Goal: Task Accomplishment & Management: Use online tool/utility

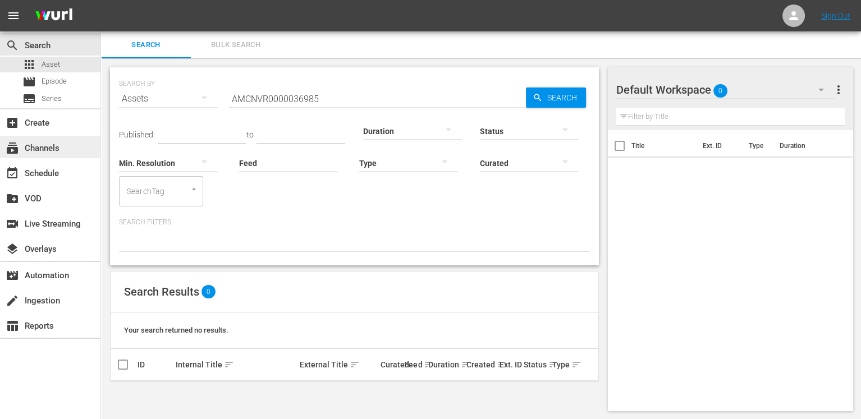
click at [58, 147] on div "subscriptions Channels" at bounding box center [31, 146] width 63 height 10
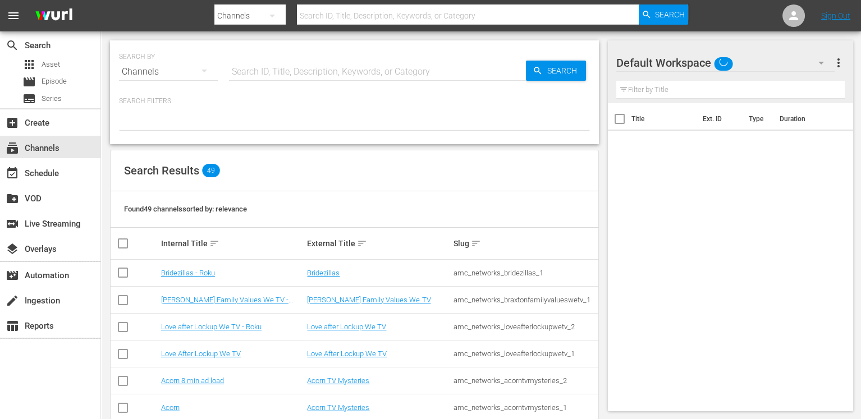
click at [382, 70] on input "text" at bounding box center [377, 71] width 297 height 27
type input "[PERSON_NAME]"
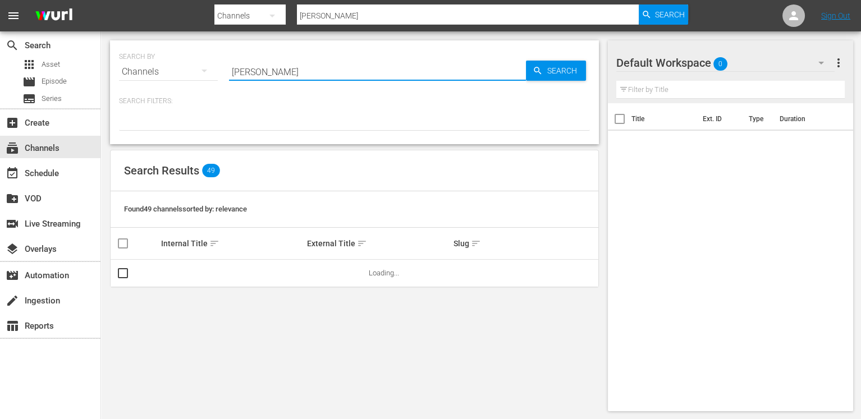
type input "[PERSON_NAME]"
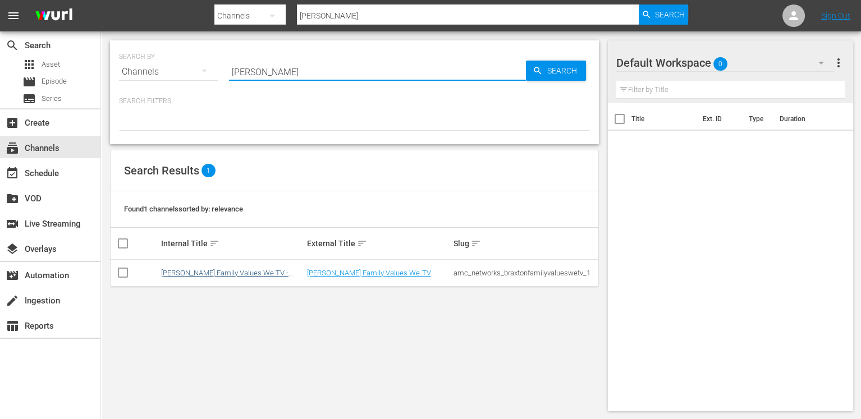
type input "[PERSON_NAME]"
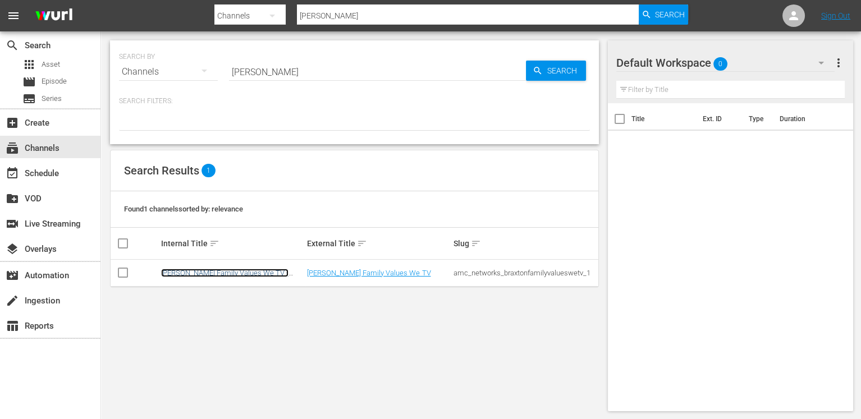
click at [263, 273] on link "[PERSON_NAME] Family Values We TV - Roku" at bounding box center [224, 277] width 127 height 17
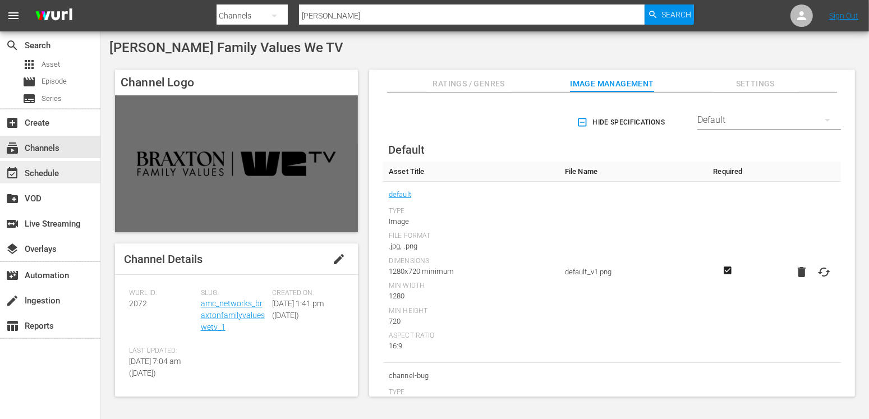
click at [71, 172] on div "event_available Schedule" at bounding box center [50, 172] width 100 height 22
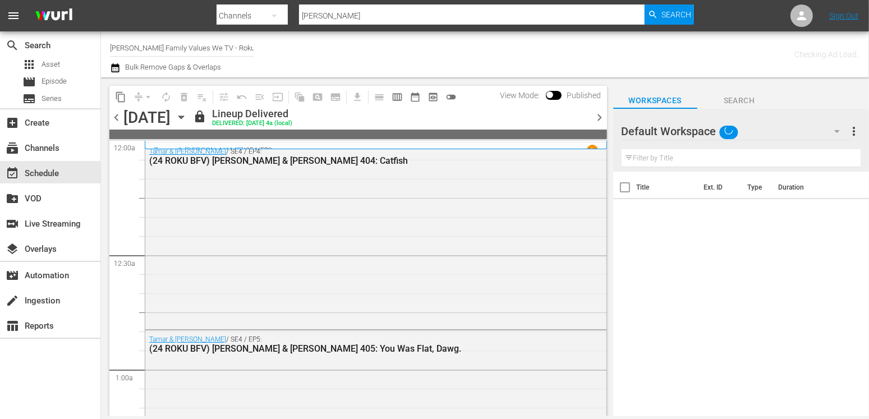
click at [187, 121] on icon "button" at bounding box center [181, 117] width 12 height 12
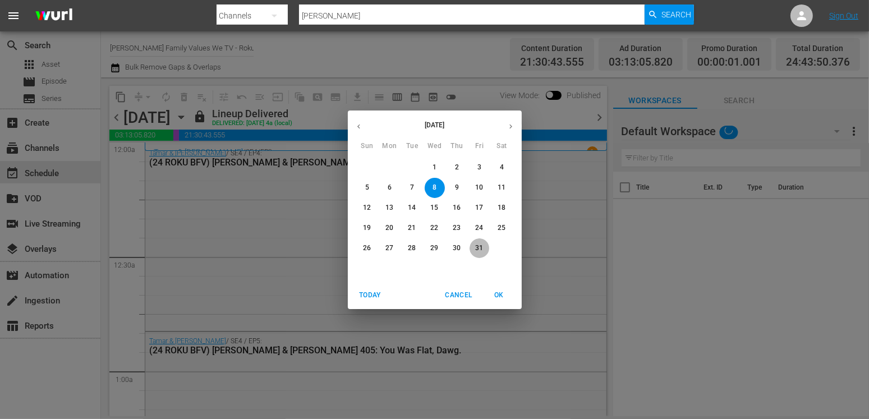
click at [479, 251] on p "31" at bounding box center [479, 249] width 8 height 10
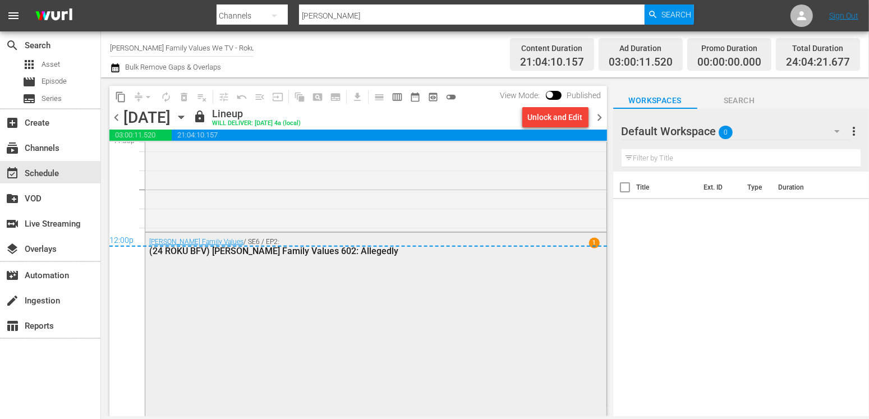
scroll to position [5394, 0]
click at [187, 117] on icon "button" at bounding box center [181, 117] width 12 height 12
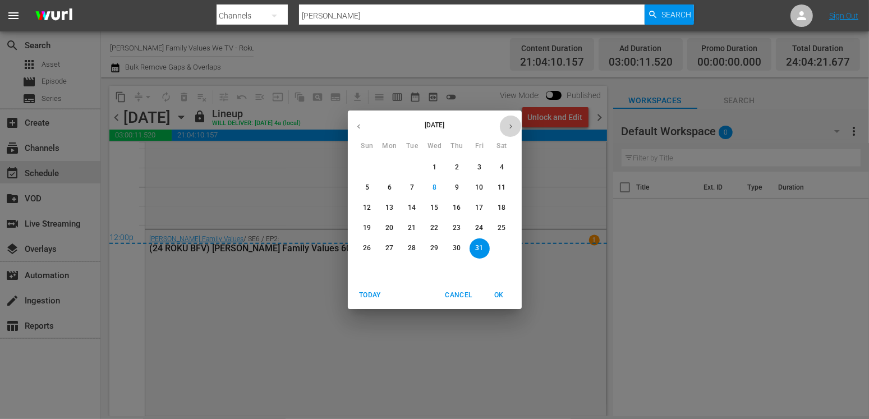
click at [508, 125] on icon "button" at bounding box center [511, 126] width 8 height 8
click at [435, 205] on p "12" at bounding box center [434, 208] width 8 height 10
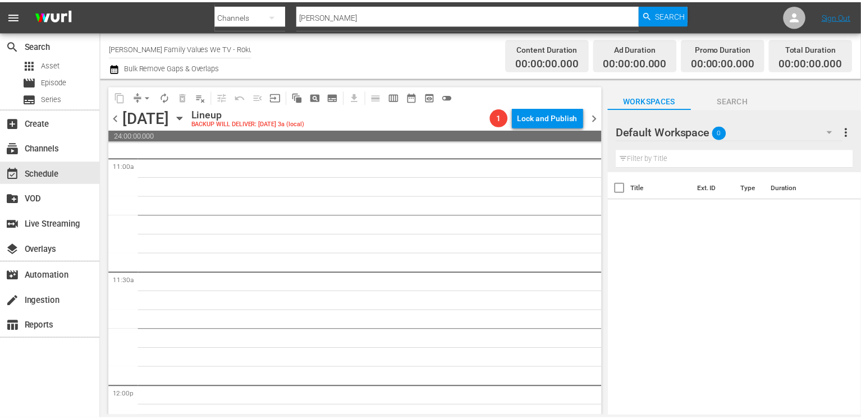
scroll to position [2472, 0]
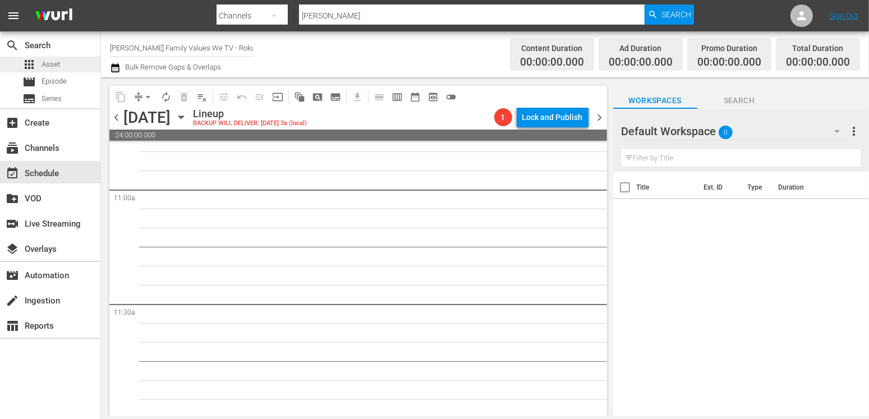
click at [42, 65] on span "Asset" at bounding box center [51, 64] width 19 height 11
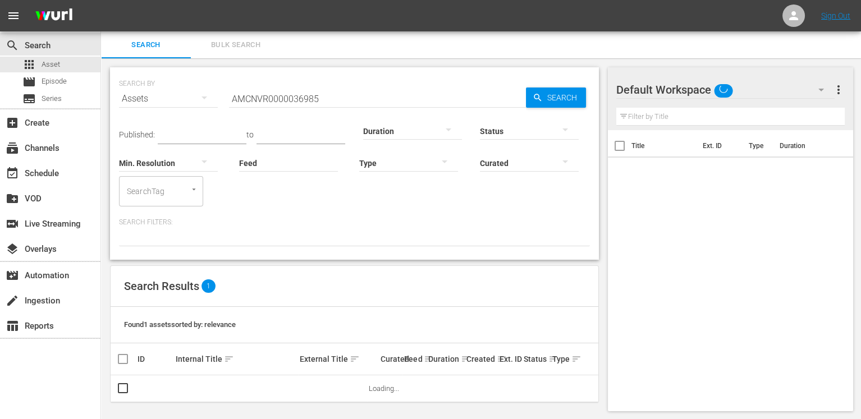
click at [274, 100] on input "AMCNVR0000036985" at bounding box center [377, 98] width 297 height 27
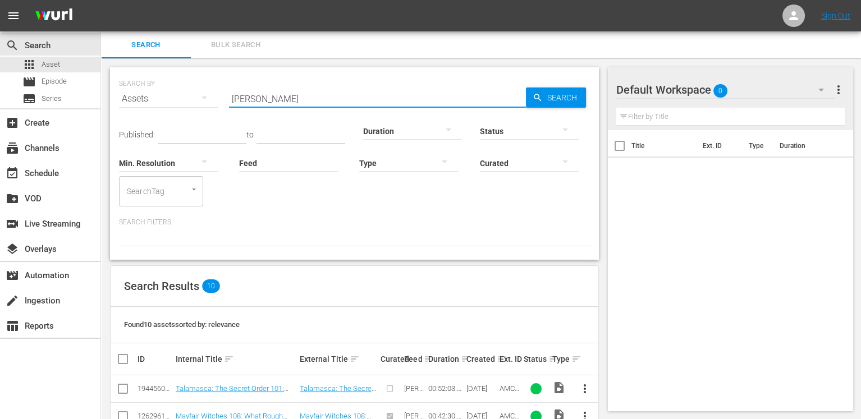
type input "[PERSON_NAME]"
